Goal: Task Accomplishment & Management: Complete application form

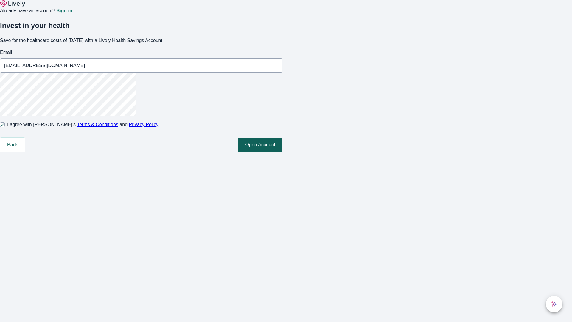
click at [283, 152] on button "Open Account" at bounding box center [260, 145] width 44 height 14
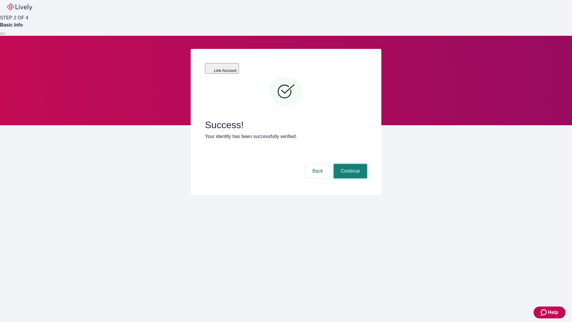
click at [350, 164] on button "Continue" at bounding box center [350, 171] width 33 height 14
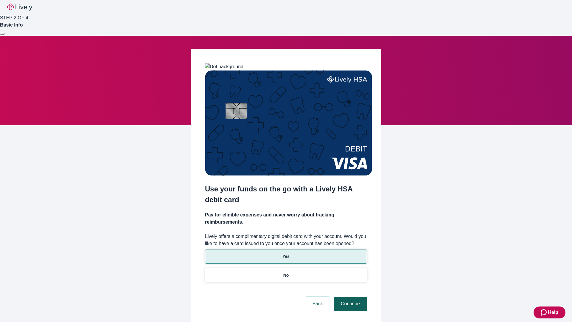
click at [286, 272] on p "No" at bounding box center [286, 275] width 6 height 6
click at [350, 297] on button "Continue" at bounding box center [350, 304] width 33 height 14
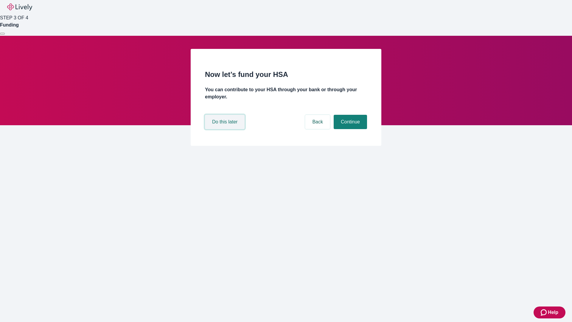
click at [226, 129] on button "Do this later" at bounding box center [225, 122] width 40 height 14
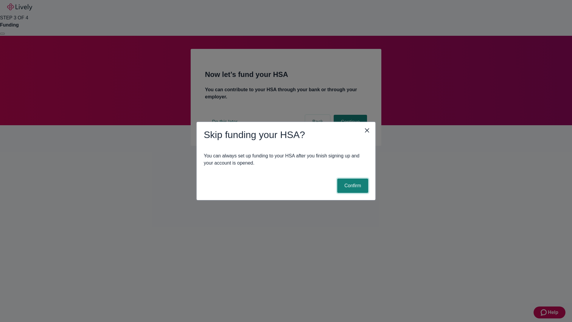
click at [352, 186] on button "Confirm" at bounding box center [352, 186] width 31 height 14
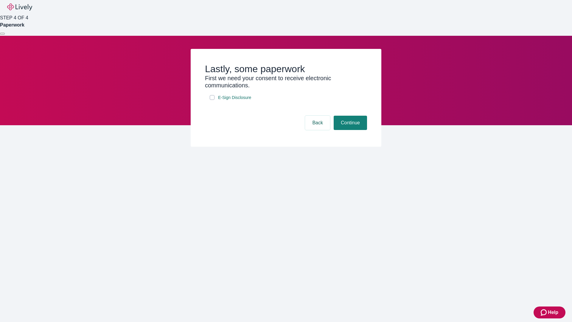
click at [212, 100] on input "E-Sign Disclosure" at bounding box center [212, 97] width 5 height 5
checkbox input "true"
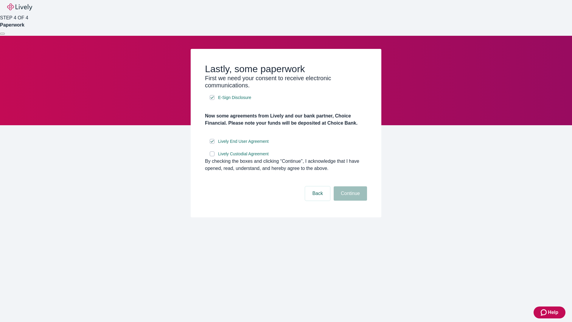
click at [212, 156] on input "Lively Custodial Agreement" at bounding box center [212, 153] width 5 height 5
checkbox input "true"
click at [350, 201] on button "Continue" at bounding box center [350, 193] width 33 height 14
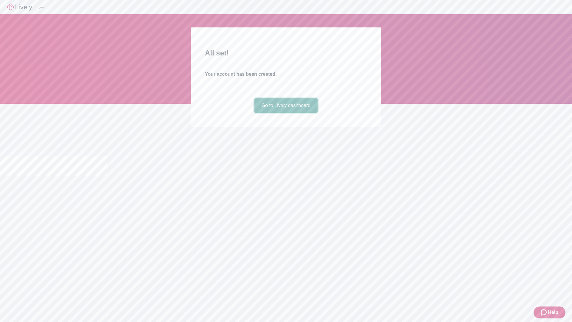
click at [286, 113] on link "Go to Lively dashboard" at bounding box center [286, 105] width 63 height 14
